Goal: Task Accomplishment & Management: Use online tool/utility

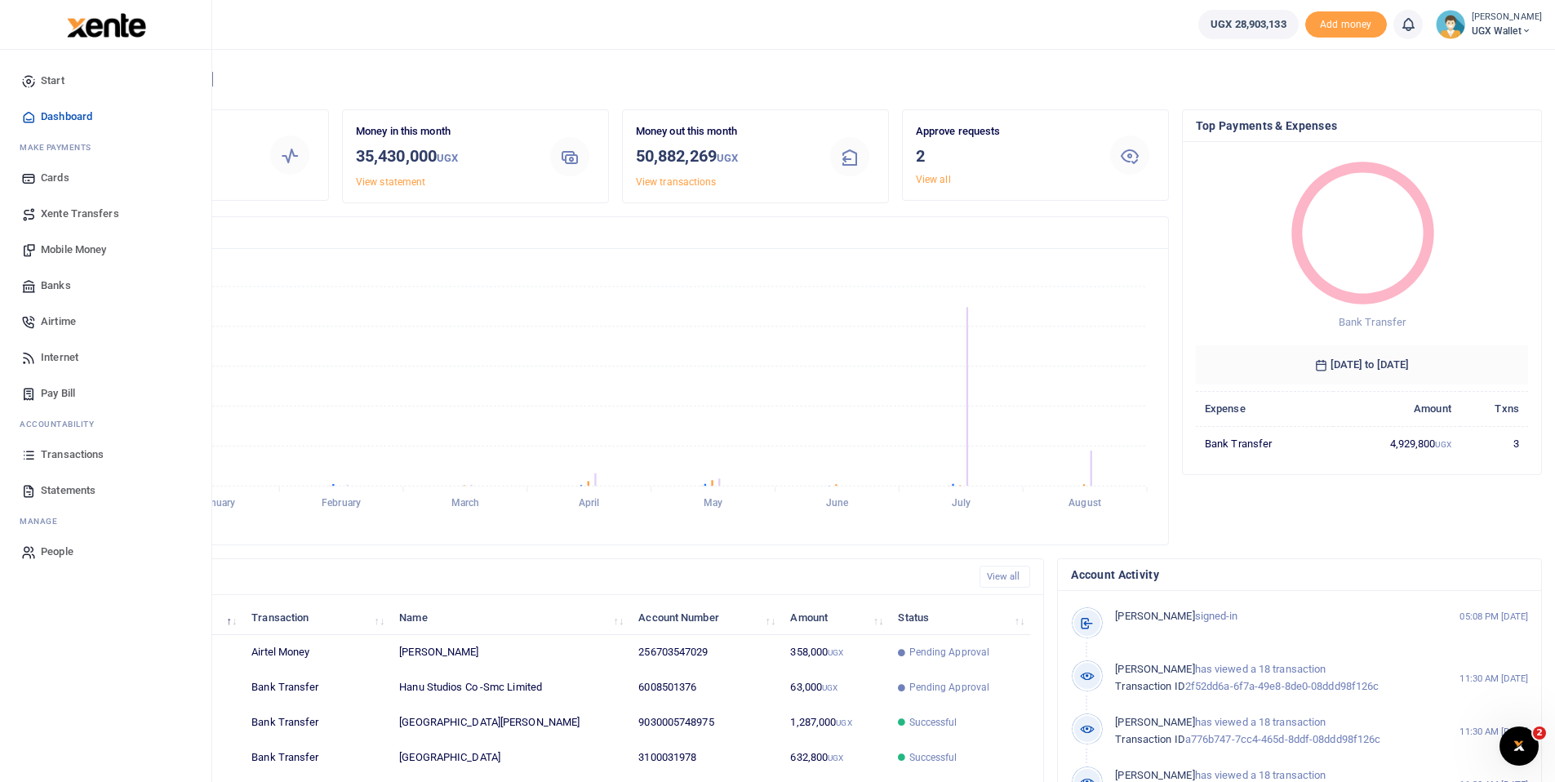
click at [61, 286] on span "Banks" at bounding box center [56, 286] width 30 height 16
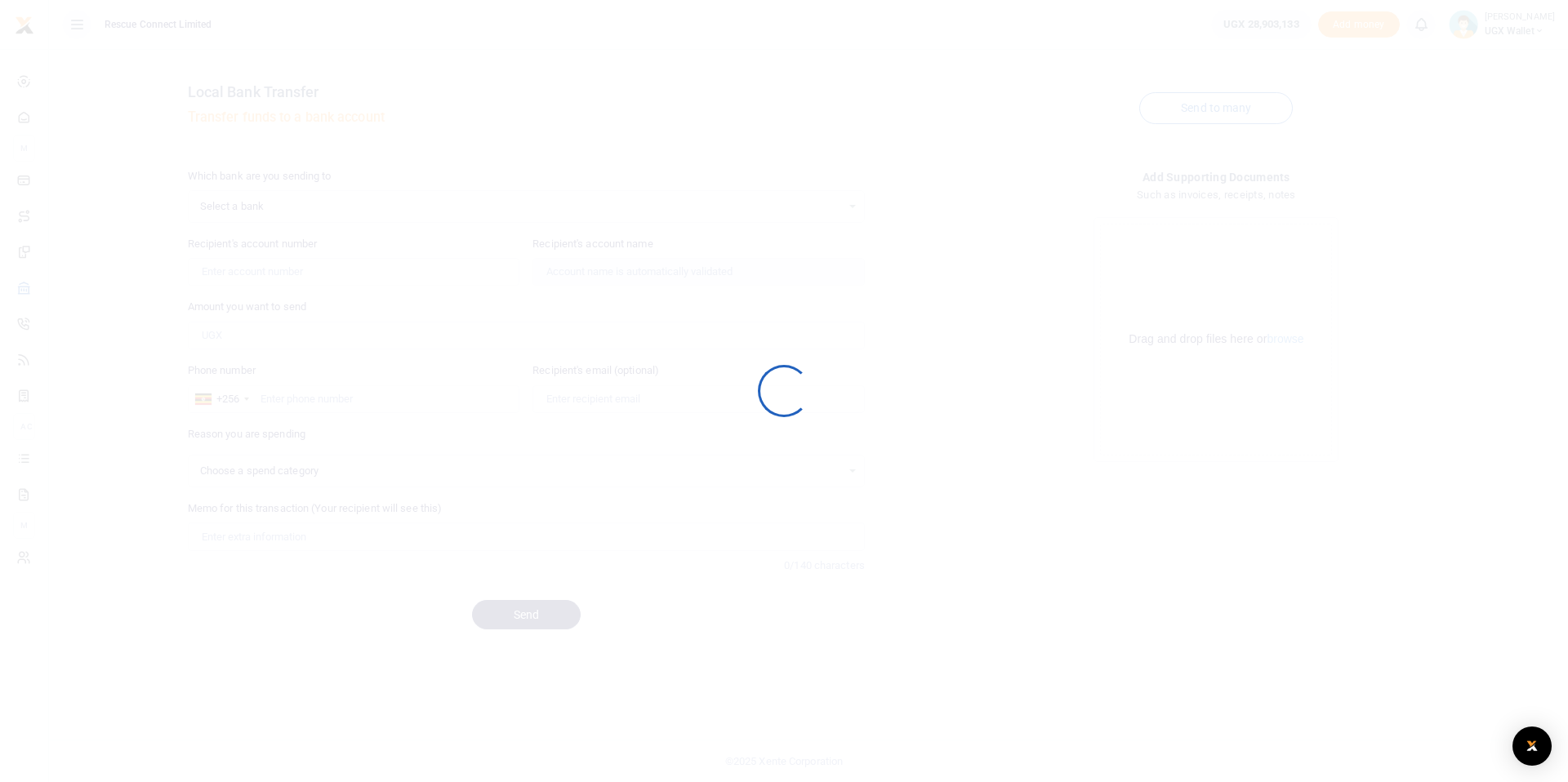
select select
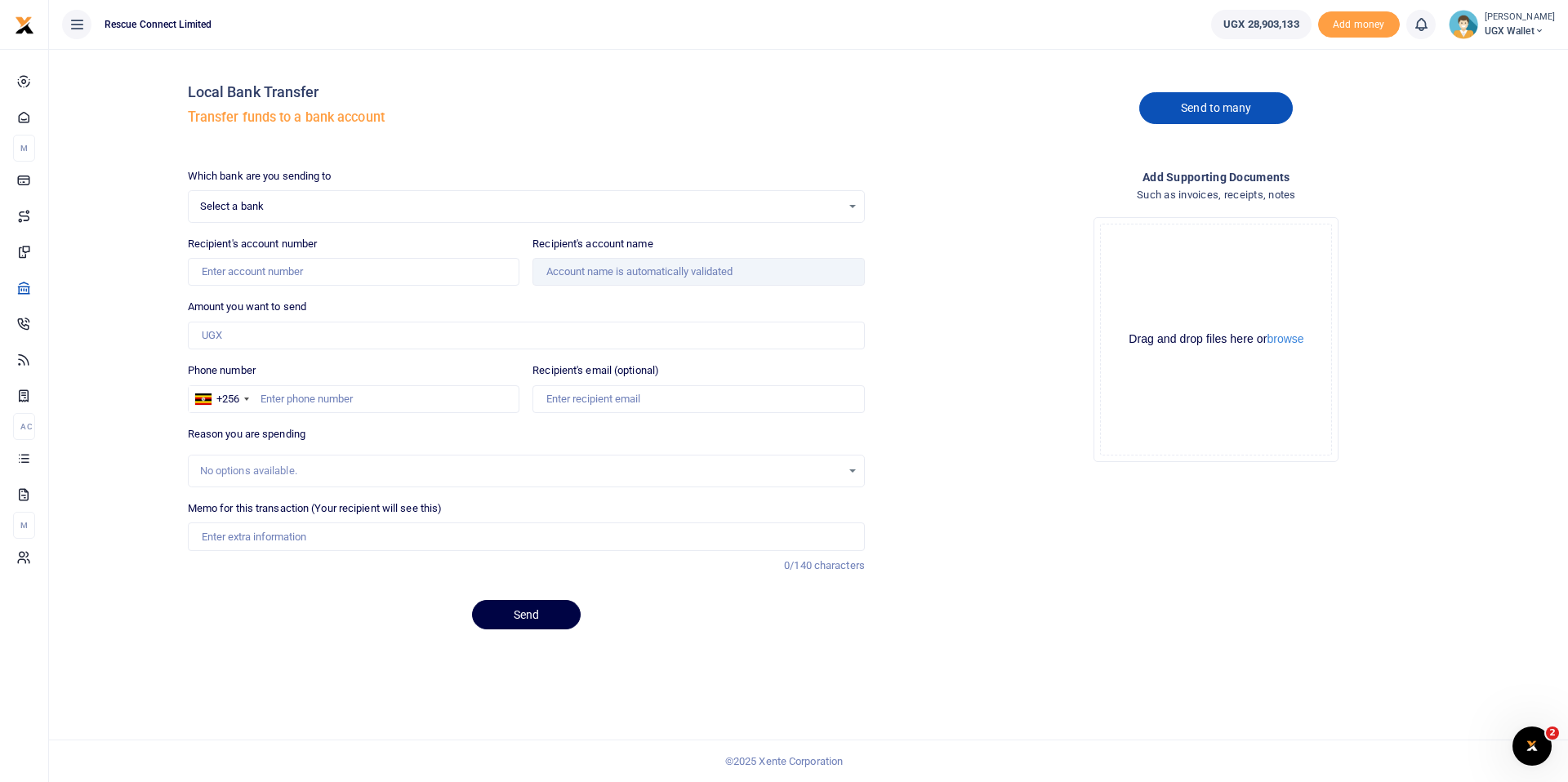
click at [1215, 109] on link "Send to many" at bounding box center [1216, 108] width 154 height 32
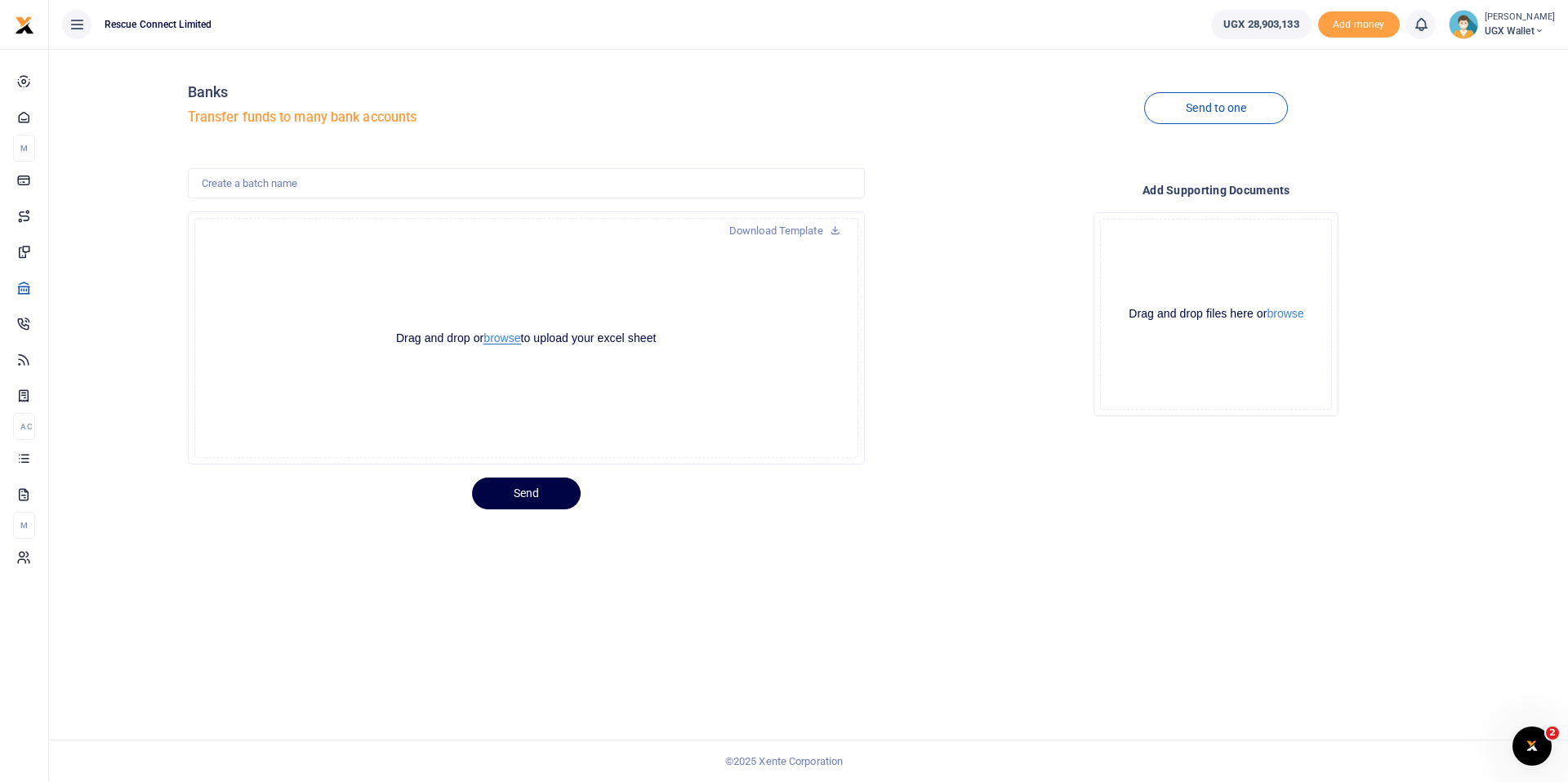
click at [507, 338] on button "browse" at bounding box center [501, 338] width 37 height 12
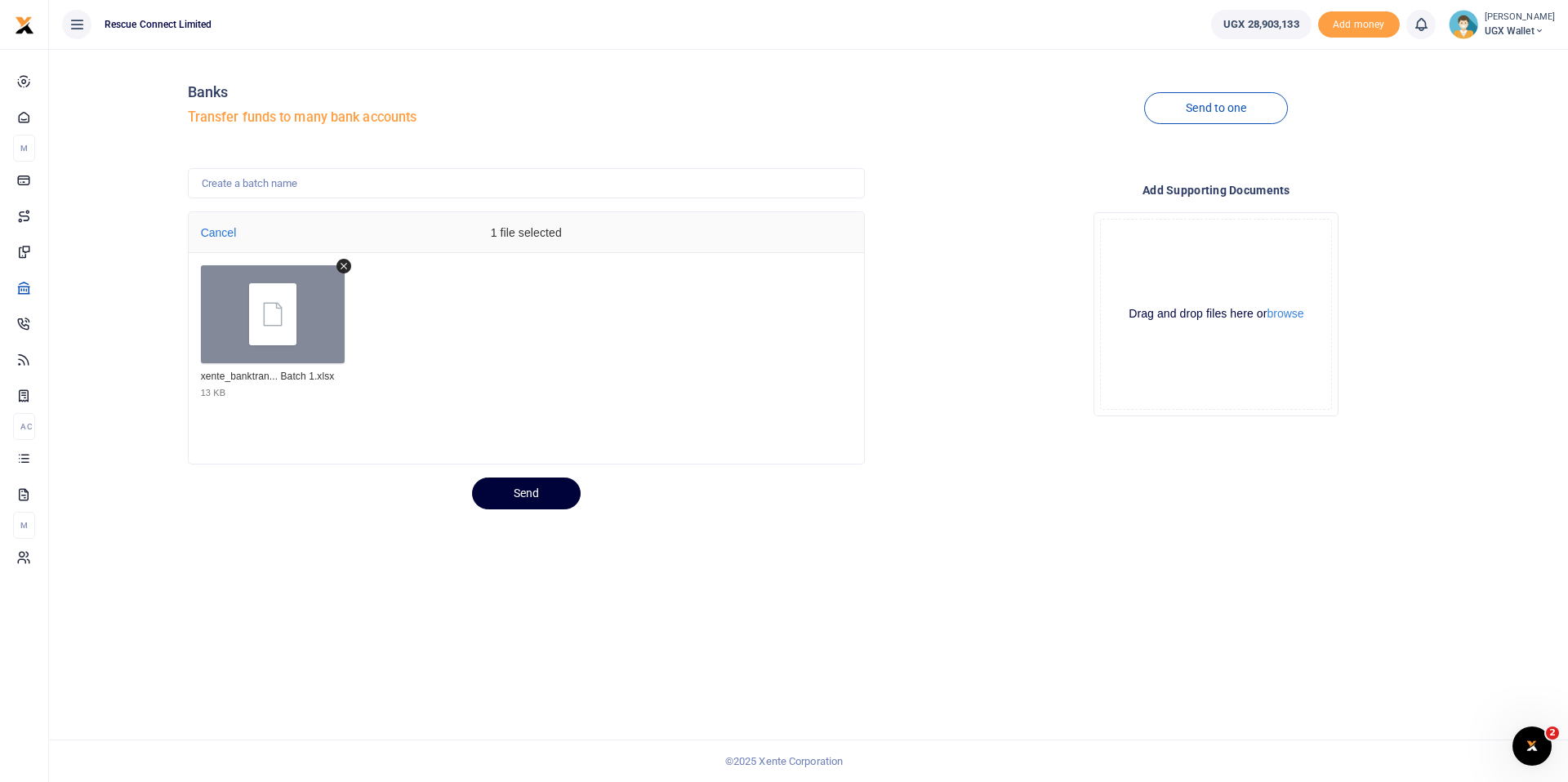
click at [527, 495] on button "Send" at bounding box center [526, 494] width 109 height 32
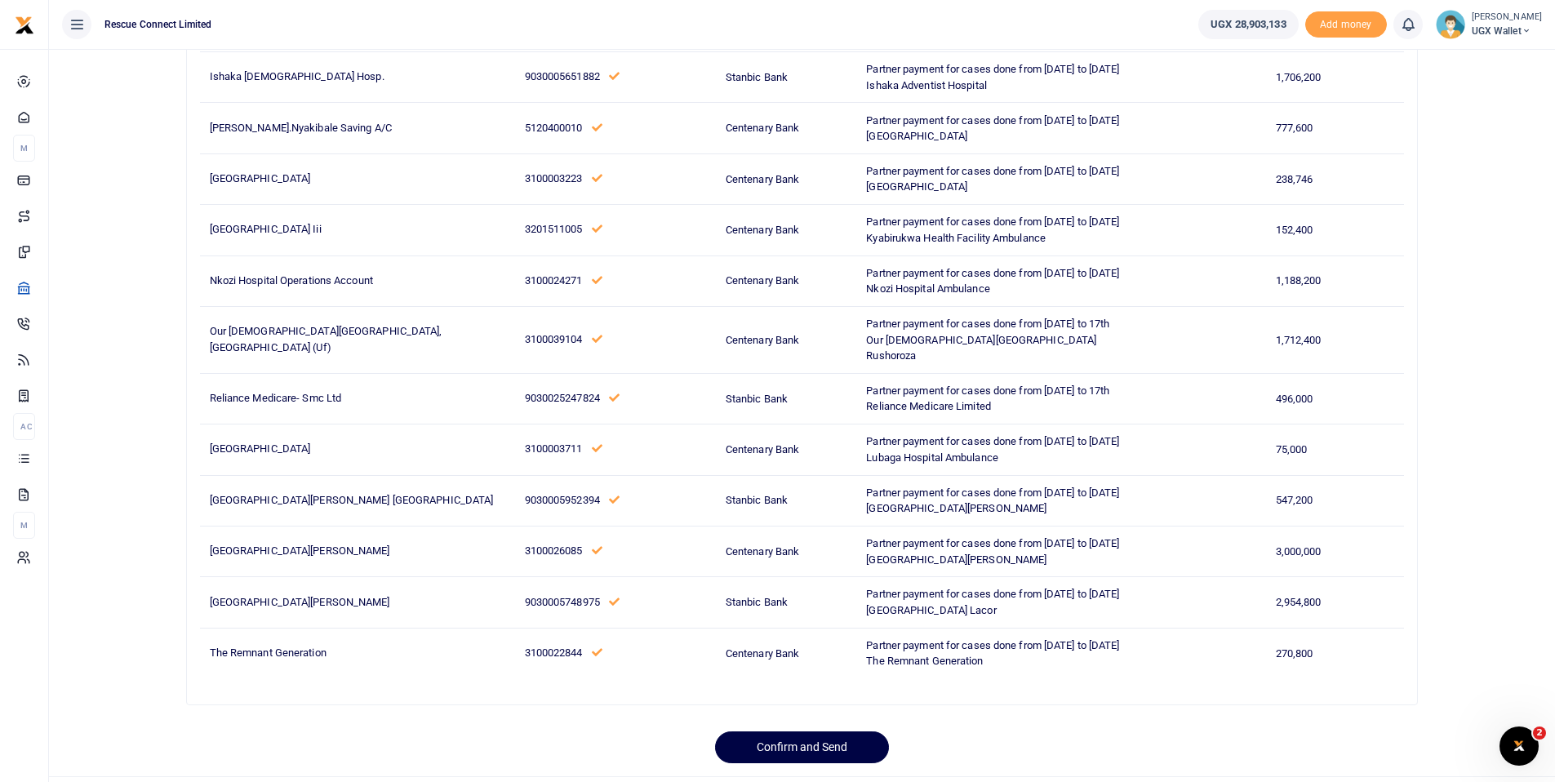
scroll to position [593, 0]
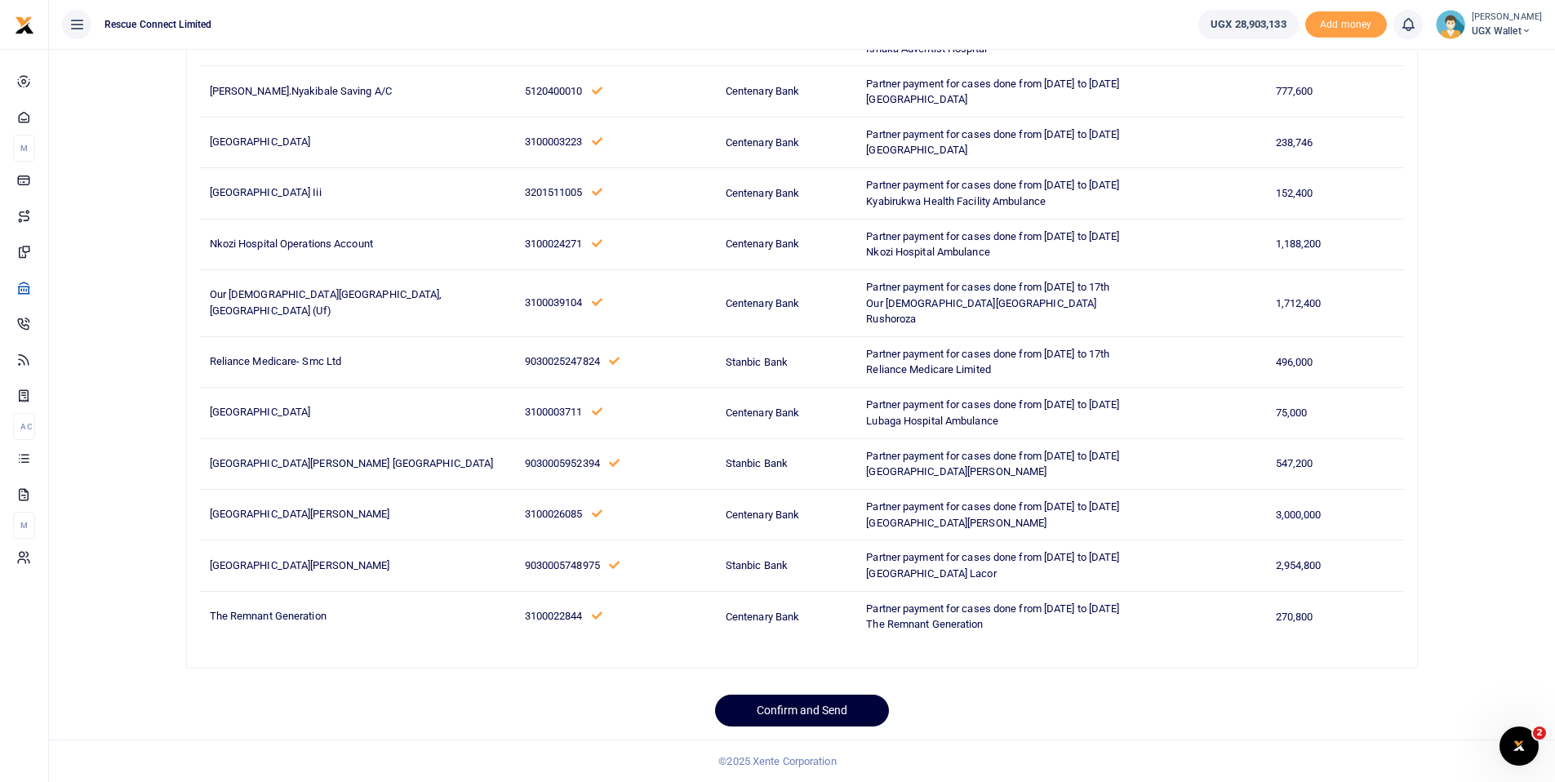
click at [800, 714] on button "Confirm and Send" at bounding box center [802, 711] width 174 height 32
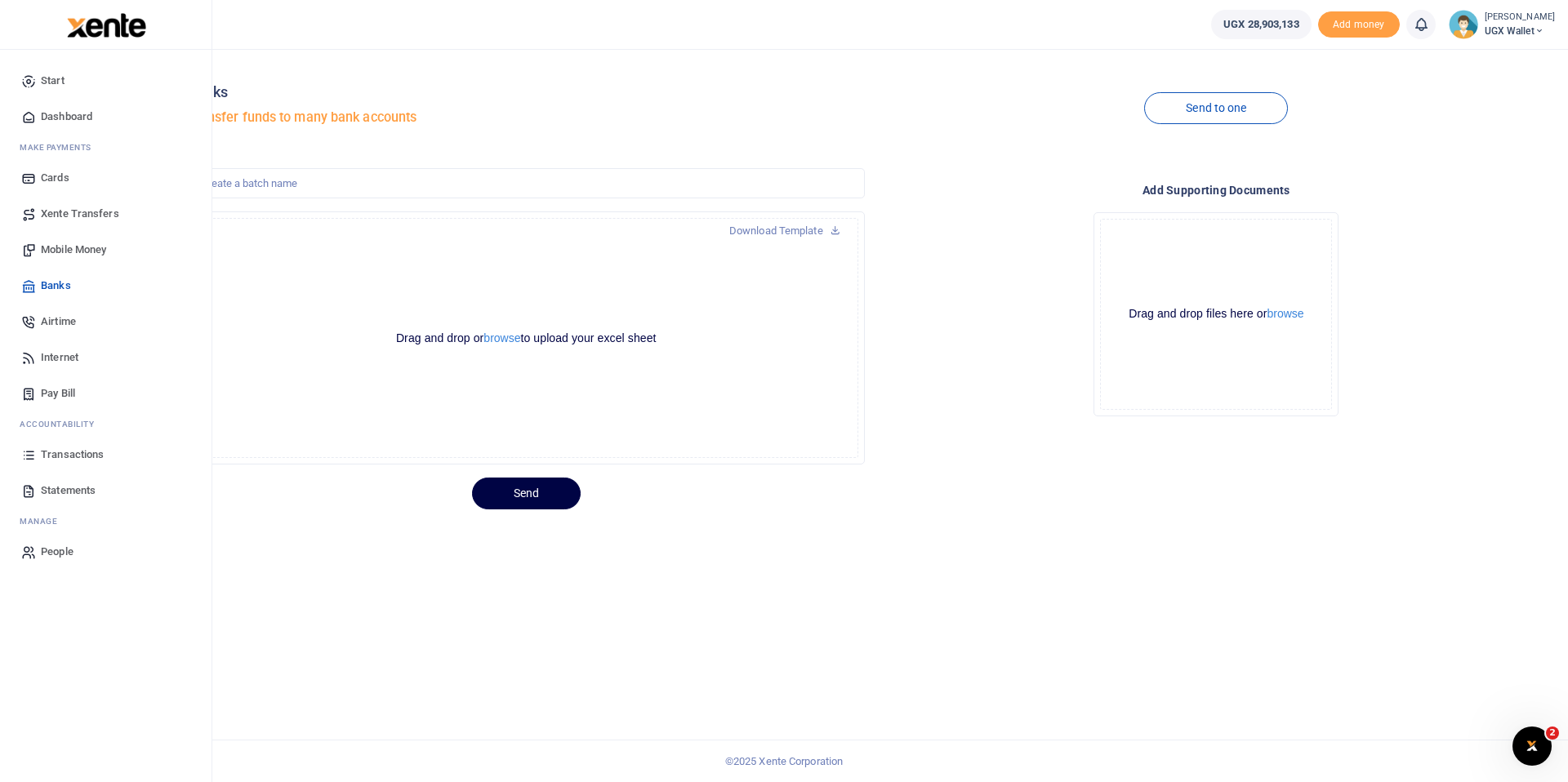
click at [72, 118] on span "Dashboard" at bounding box center [66, 117] width 51 height 16
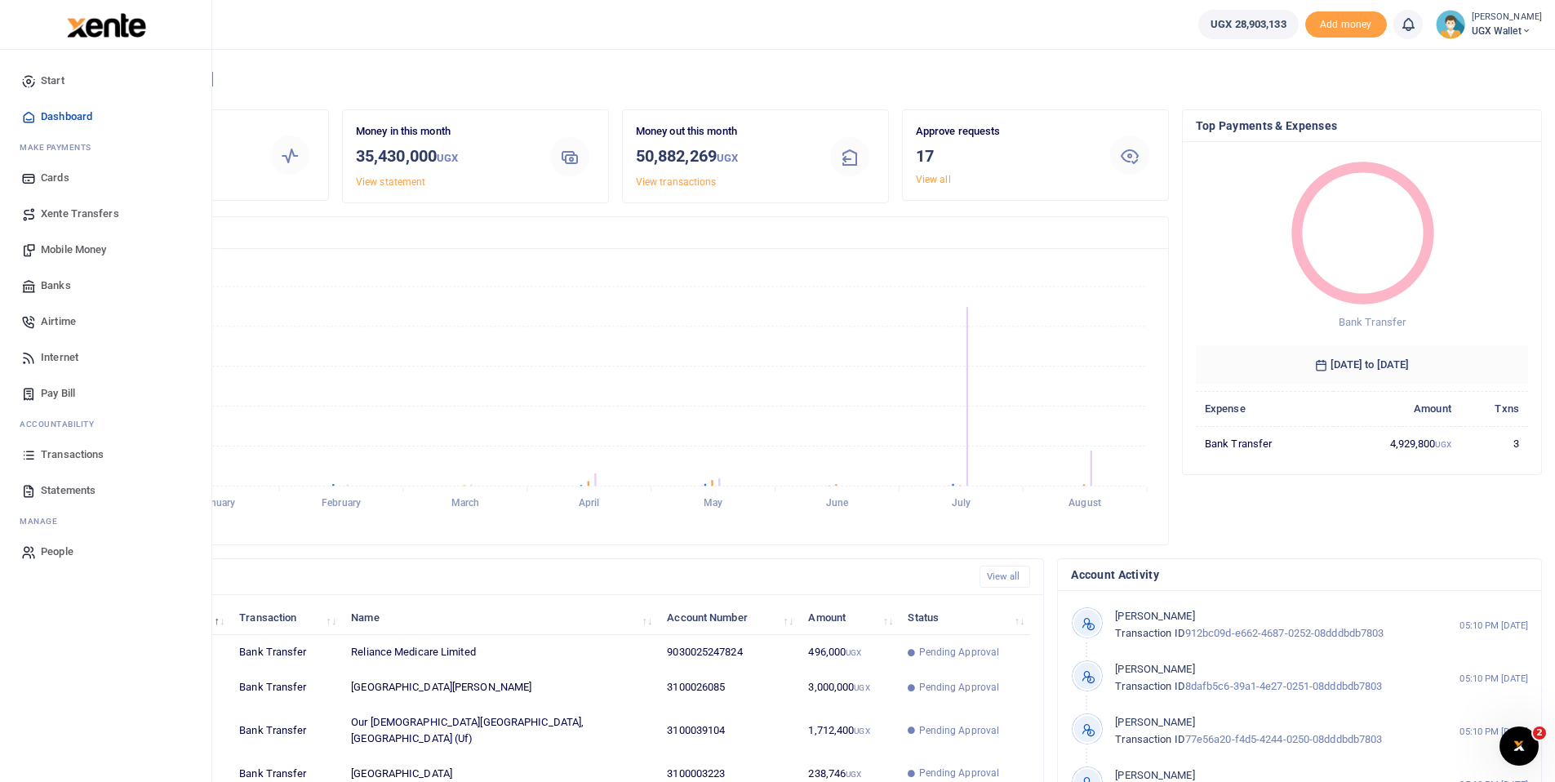
click at [60, 287] on span "Banks" at bounding box center [56, 286] width 30 height 16
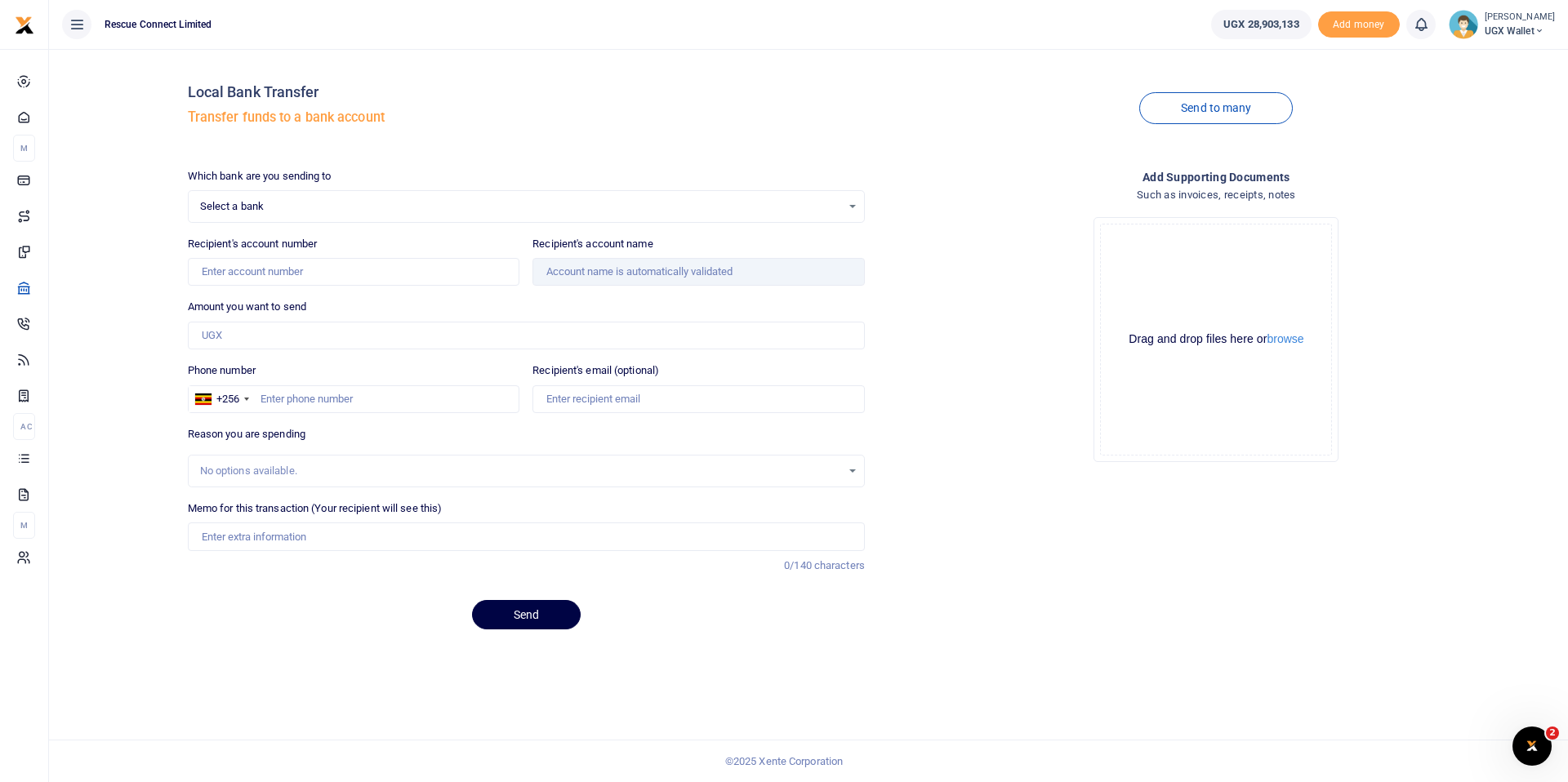
click at [1212, 107] on div at bounding box center [784, 391] width 1568 height 782
click at [1212, 108] on link "Send to many" at bounding box center [1216, 108] width 154 height 32
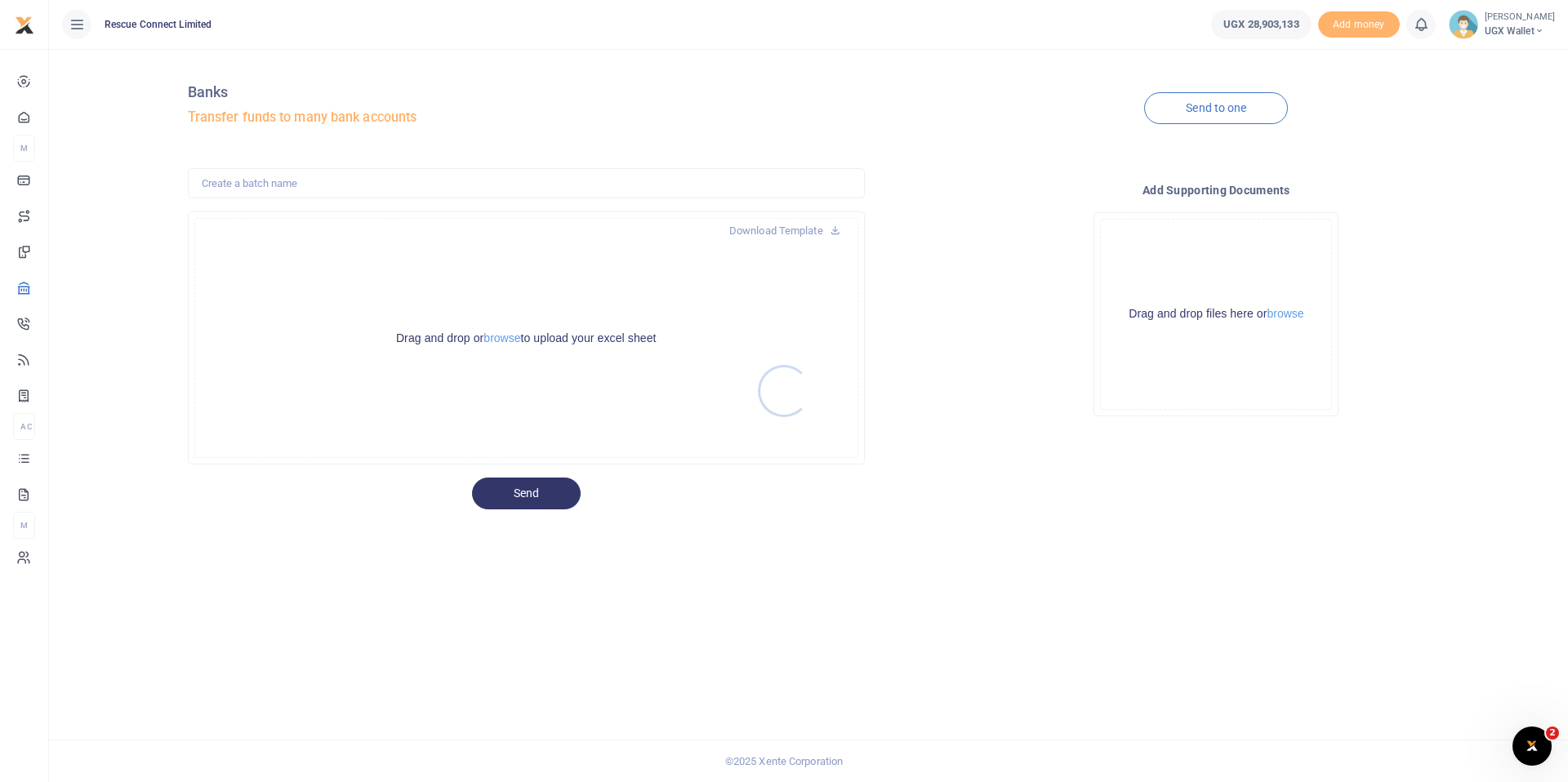
click at [498, 334] on div at bounding box center [784, 391] width 1568 height 782
click at [498, 337] on button "browse" at bounding box center [501, 338] width 37 height 12
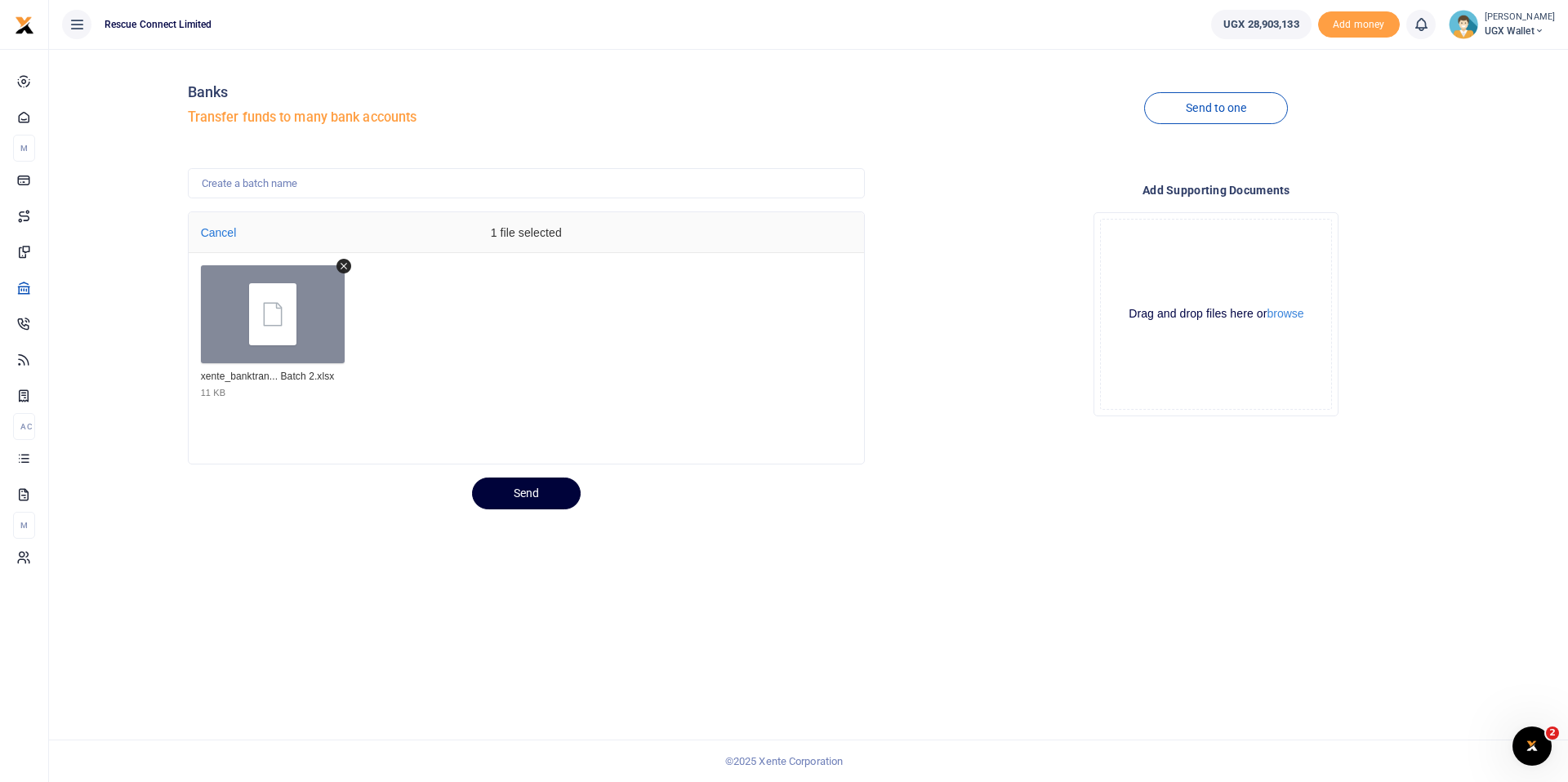
click at [516, 492] on button "Send" at bounding box center [526, 494] width 109 height 32
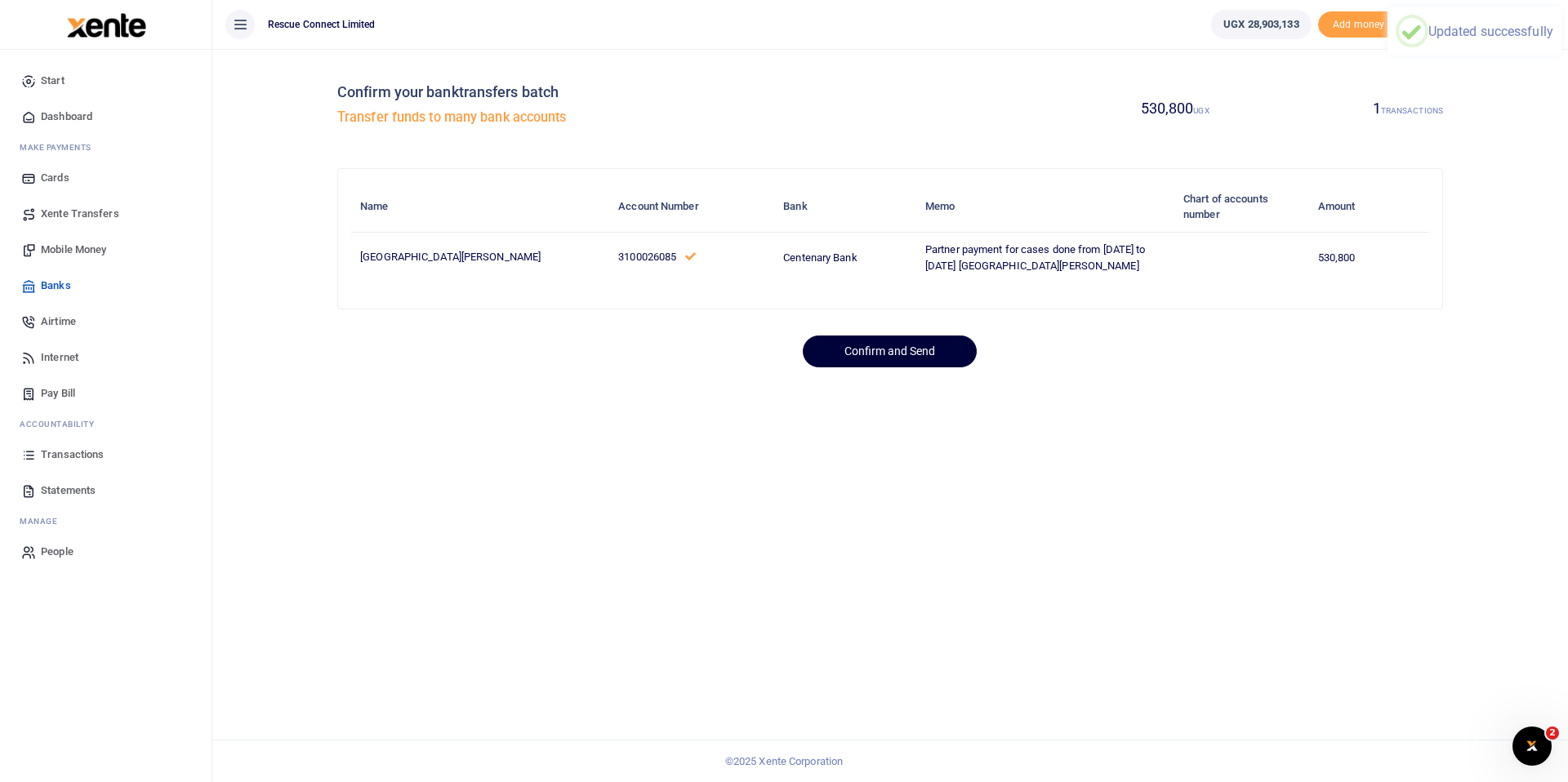
click at [894, 355] on button "Confirm and Send" at bounding box center [890, 352] width 174 height 32
click at [890, 347] on button "Confirm and Send" at bounding box center [890, 352] width 174 height 32
click at [78, 454] on span "Transactions" at bounding box center [72, 455] width 63 height 16
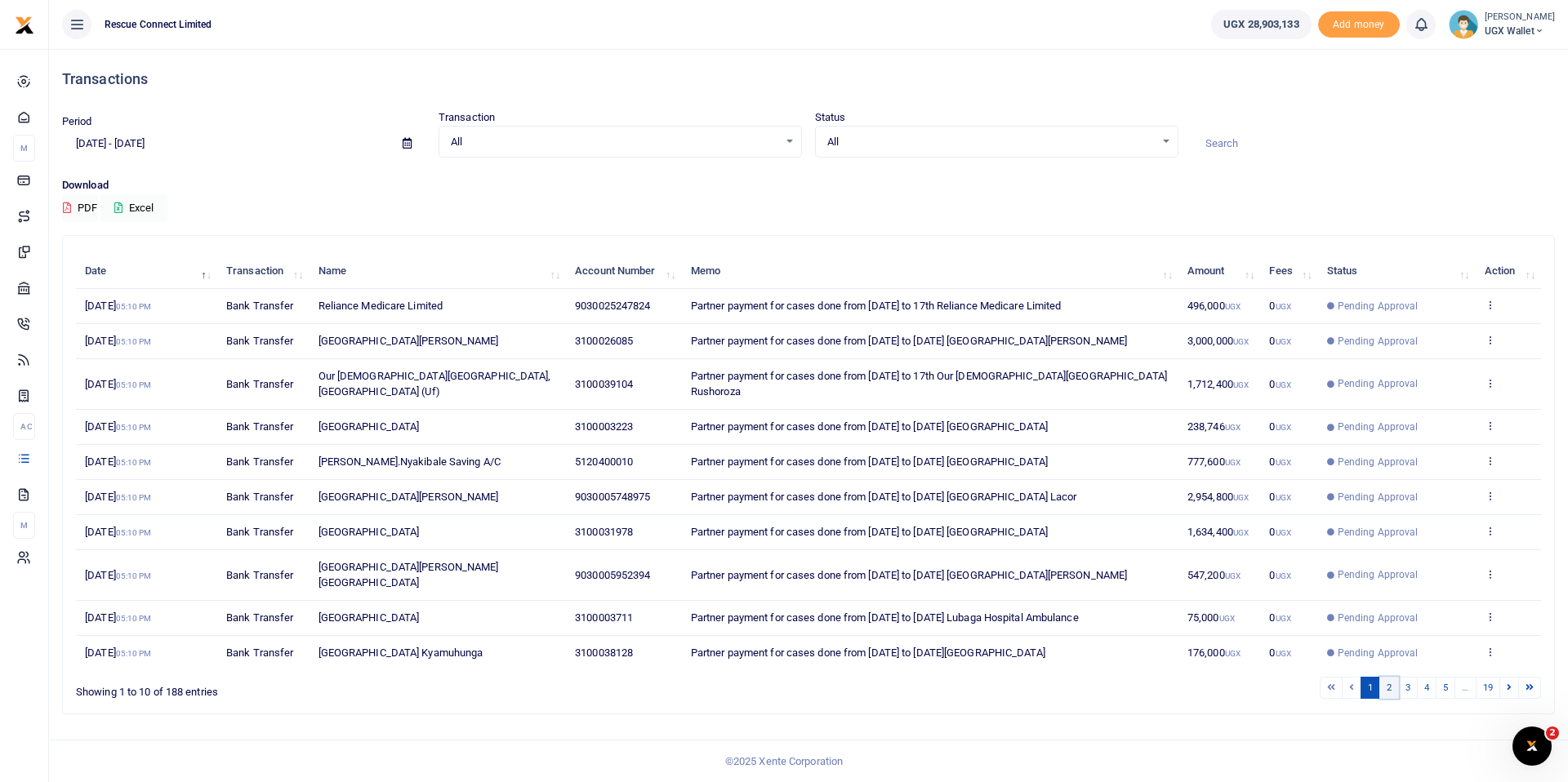
click at [1383, 677] on link "2" at bounding box center [1389, 688] width 20 height 22
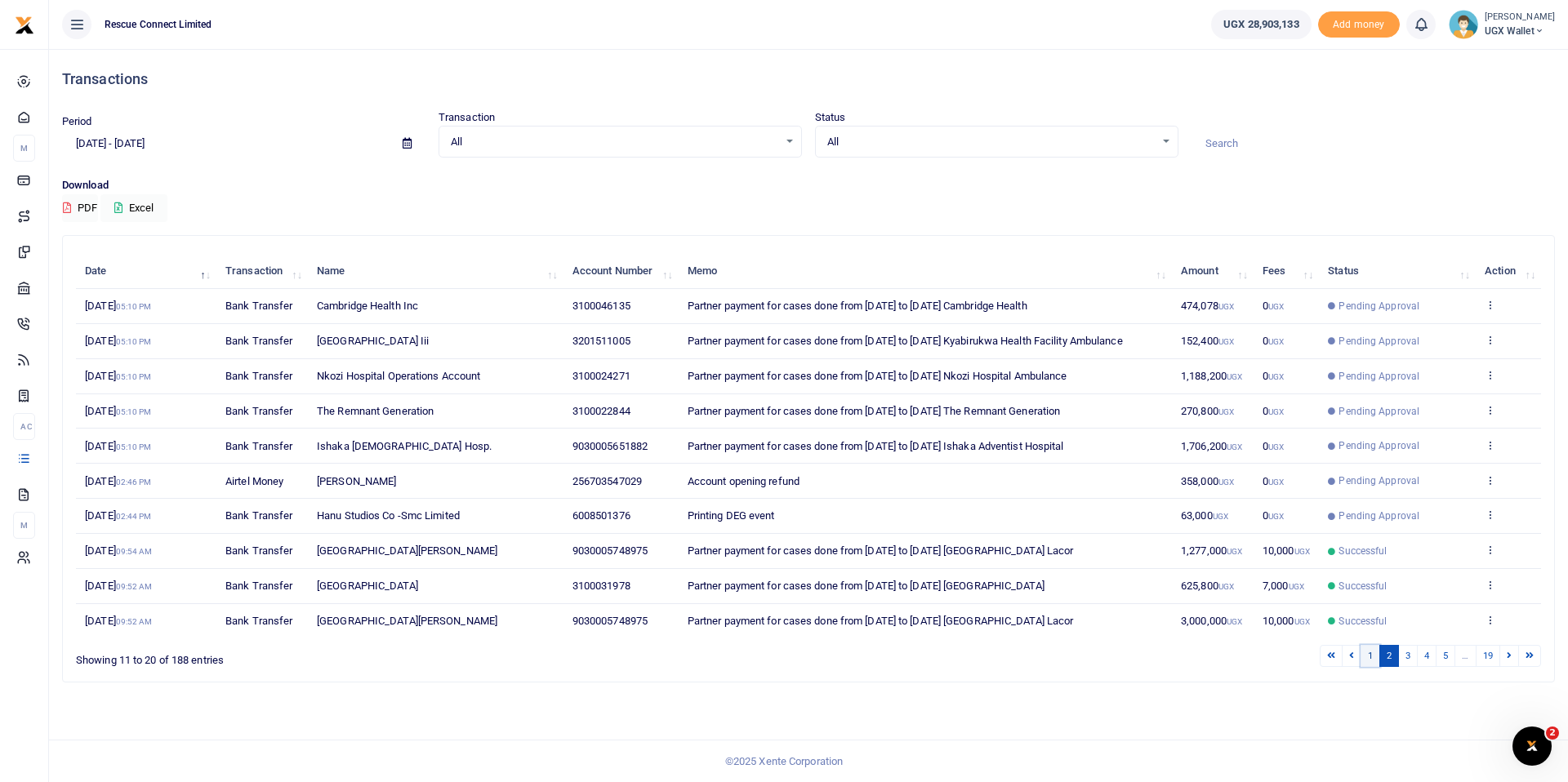
click at [1376, 667] on link "1" at bounding box center [1370, 656] width 20 height 22
